Goal: Check status: Check status

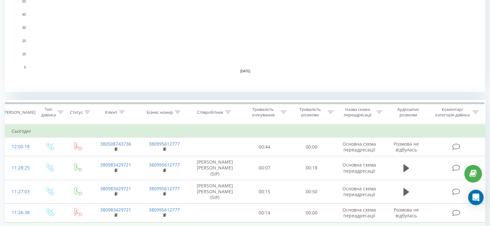
scroll to position [225, 0]
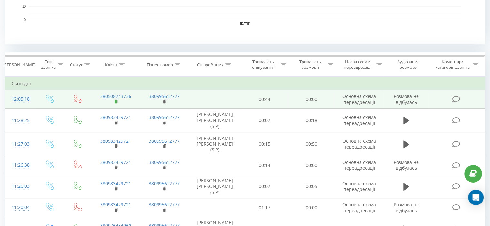
click at [116, 101] on rect at bounding box center [116, 101] width 2 height 3
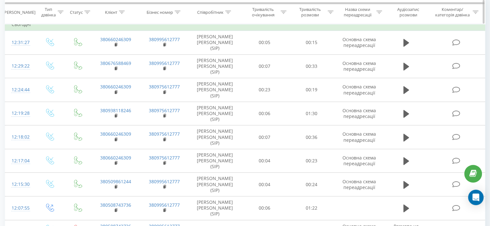
scroll to position [322, 0]
